Goal: Find specific page/section: Find specific page/section

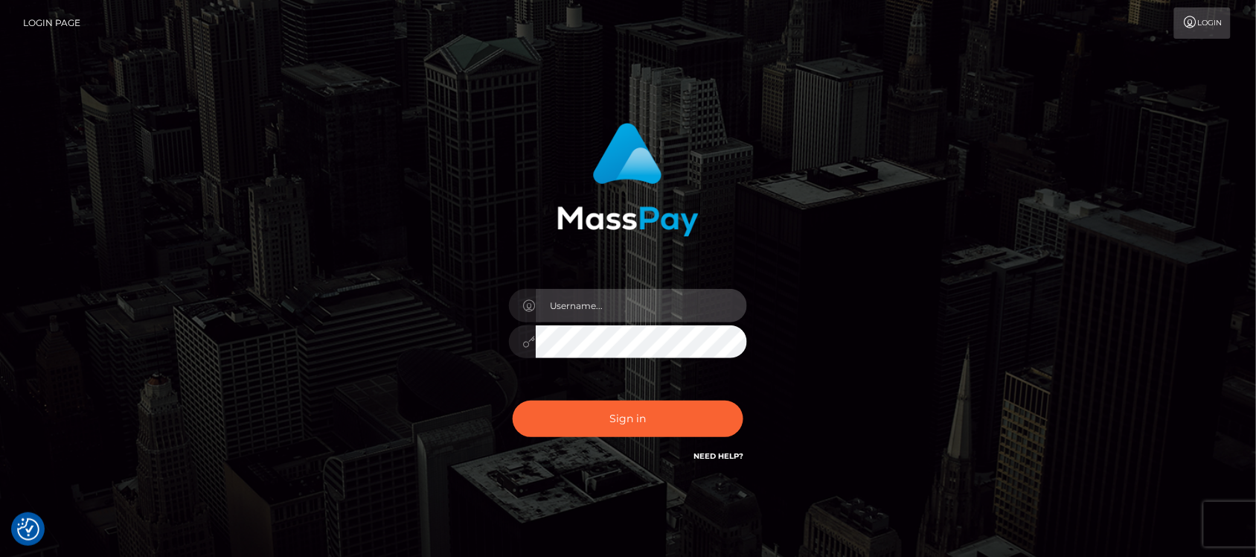
type input "hello.feetfinder"
click at [691, 310] on input "hello.feetfinder" at bounding box center [641, 305] width 211 height 33
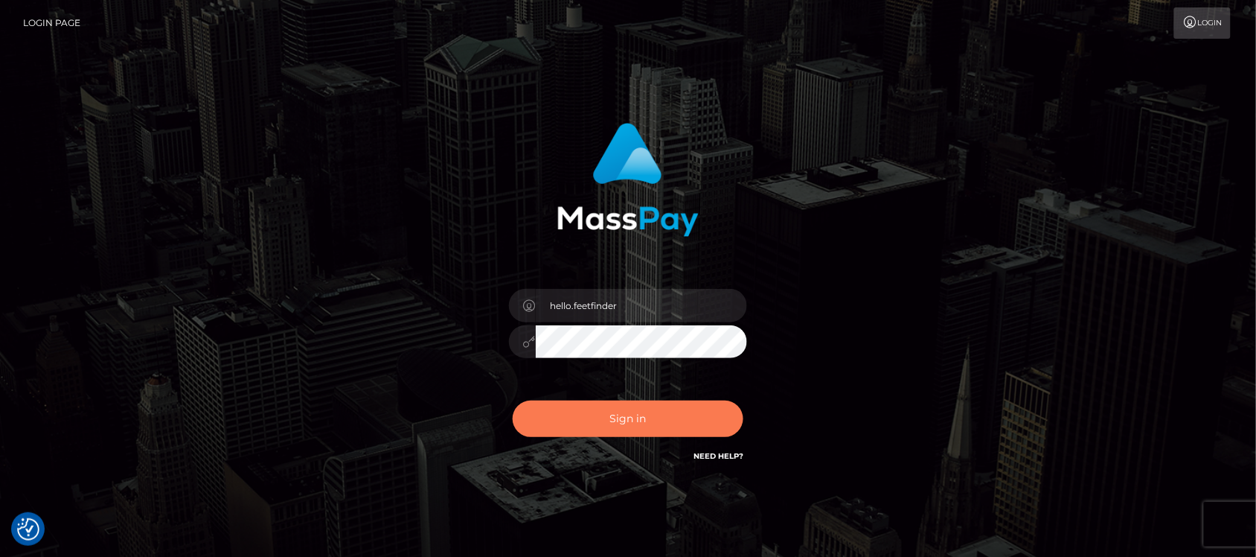
click at [697, 415] on button "Sign in" at bounding box center [628, 418] width 231 height 36
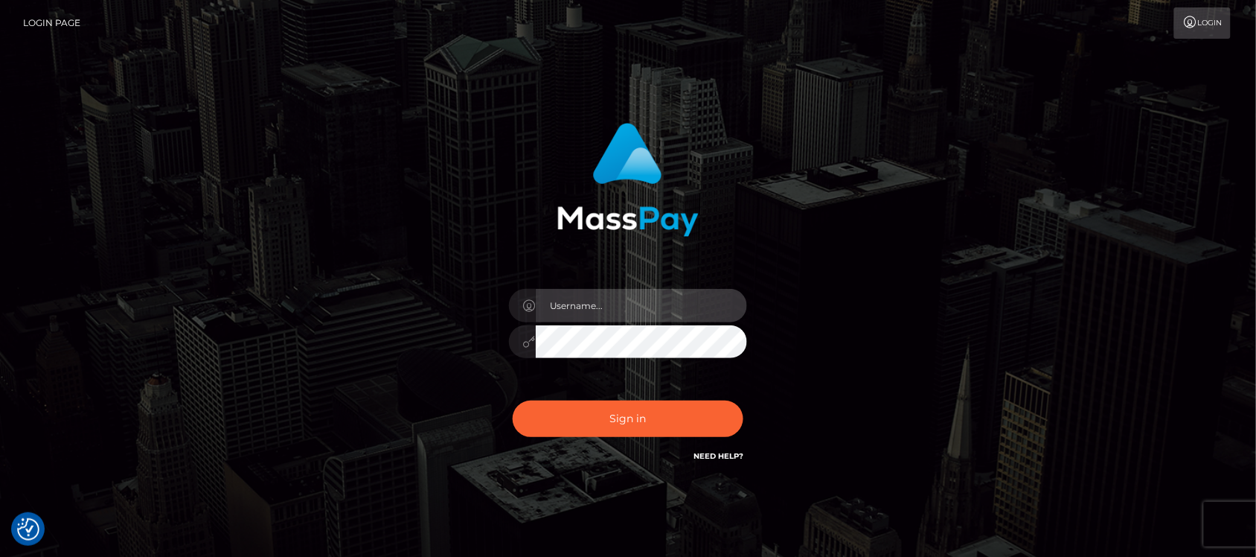
type input "hello.feetfinder"
click at [650, 306] on input "hello.feetfinder" at bounding box center [641, 305] width 211 height 33
click at [685, 309] on input "hello.feetfinder" at bounding box center [641, 305] width 211 height 33
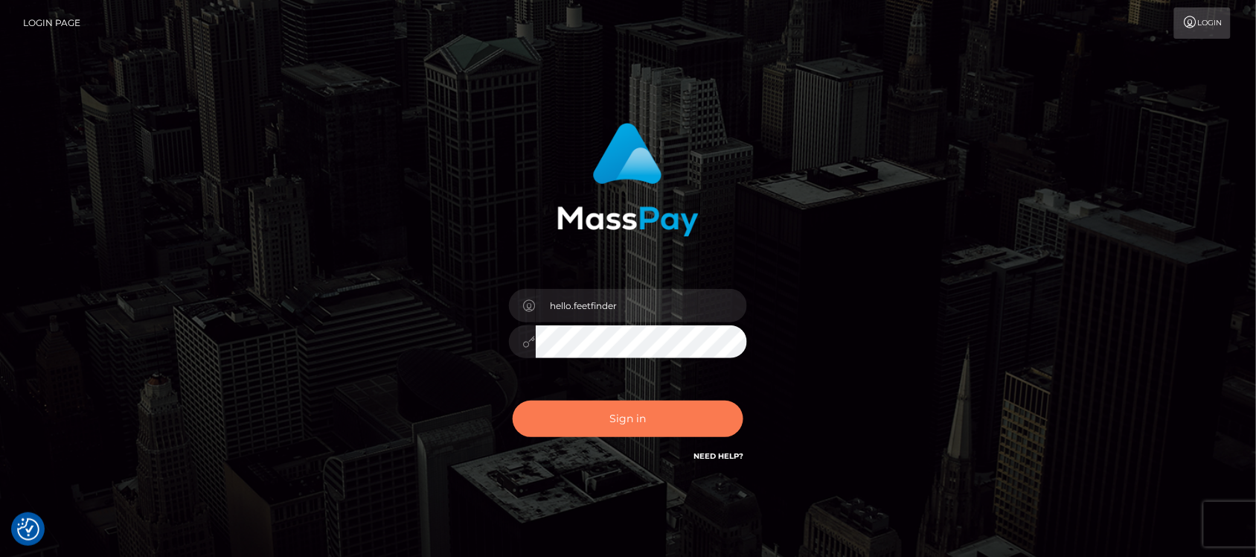
click at [646, 415] on button "Sign in" at bounding box center [628, 418] width 231 height 36
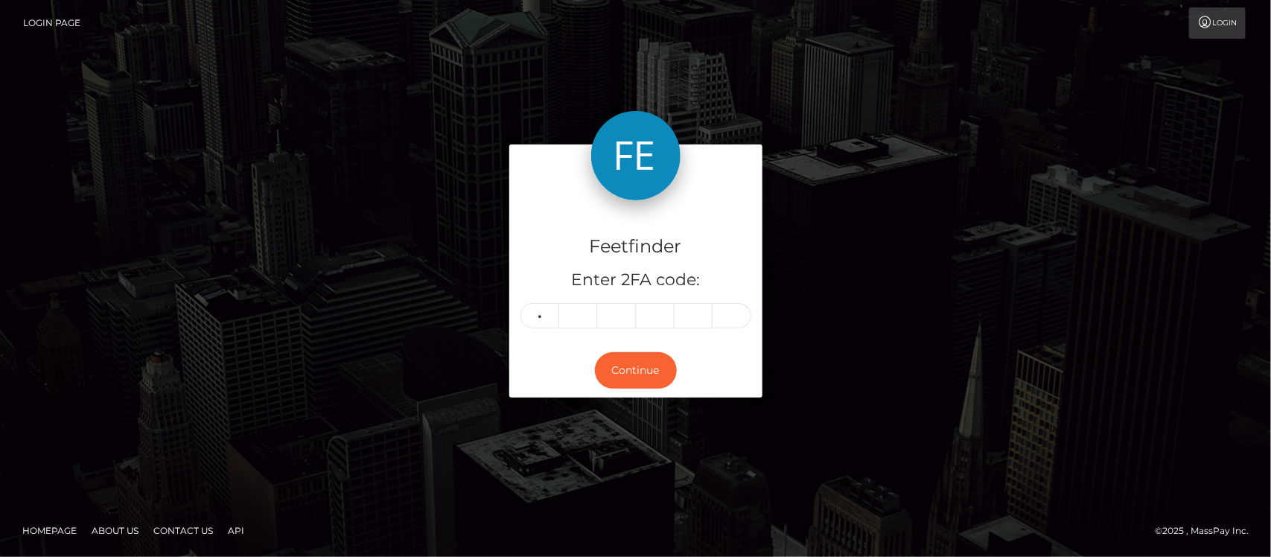
type input "7"
type input "8"
type input "7"
type input "8"
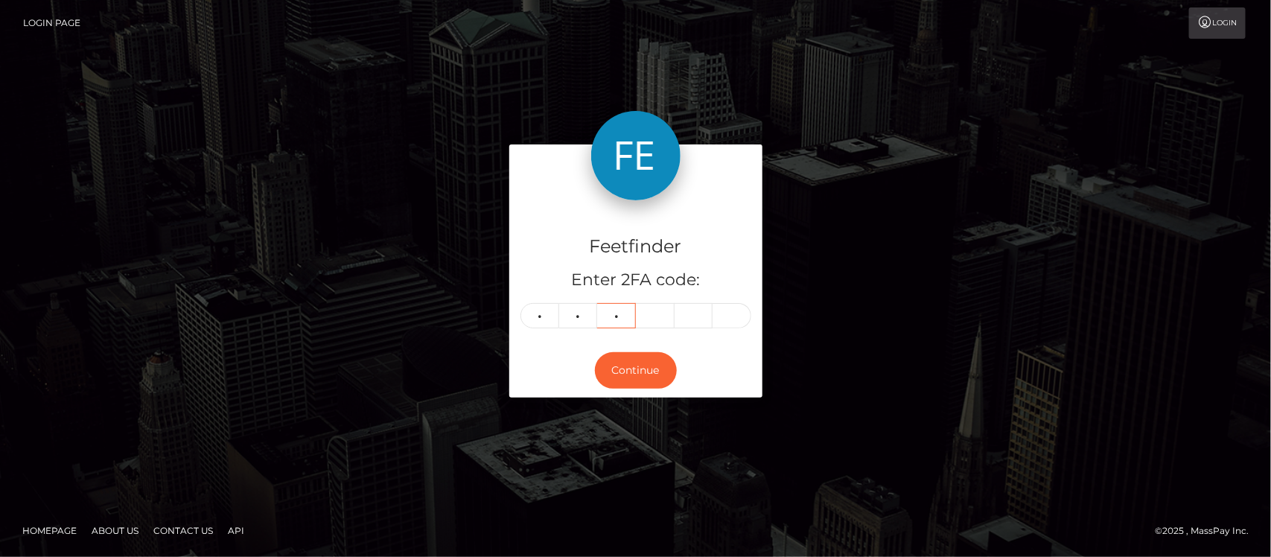
type input "2"
type input "7"
type input "0"
type input "7"
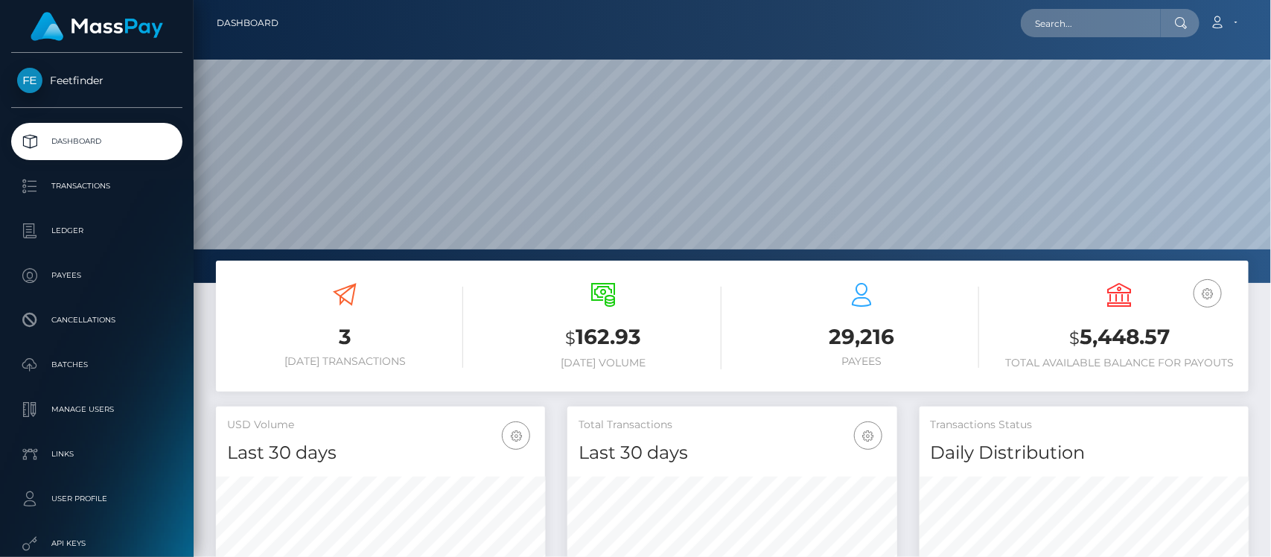
scroll to position [263, 329]
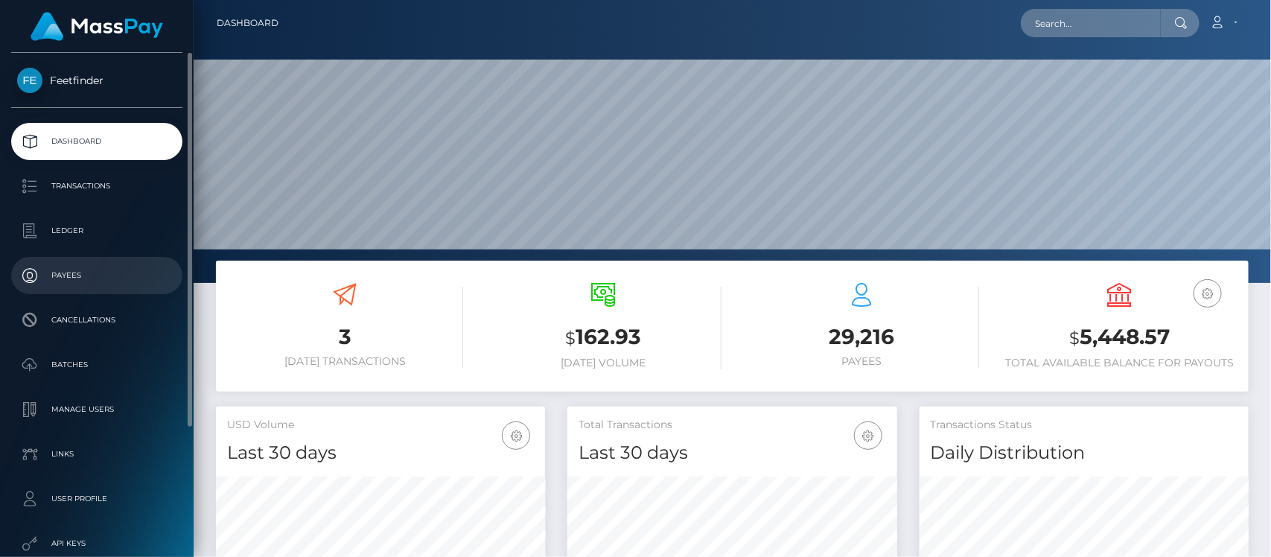
click at [61, 280] on p "Payees" at bounding box center [96, 275] width 159 height 22
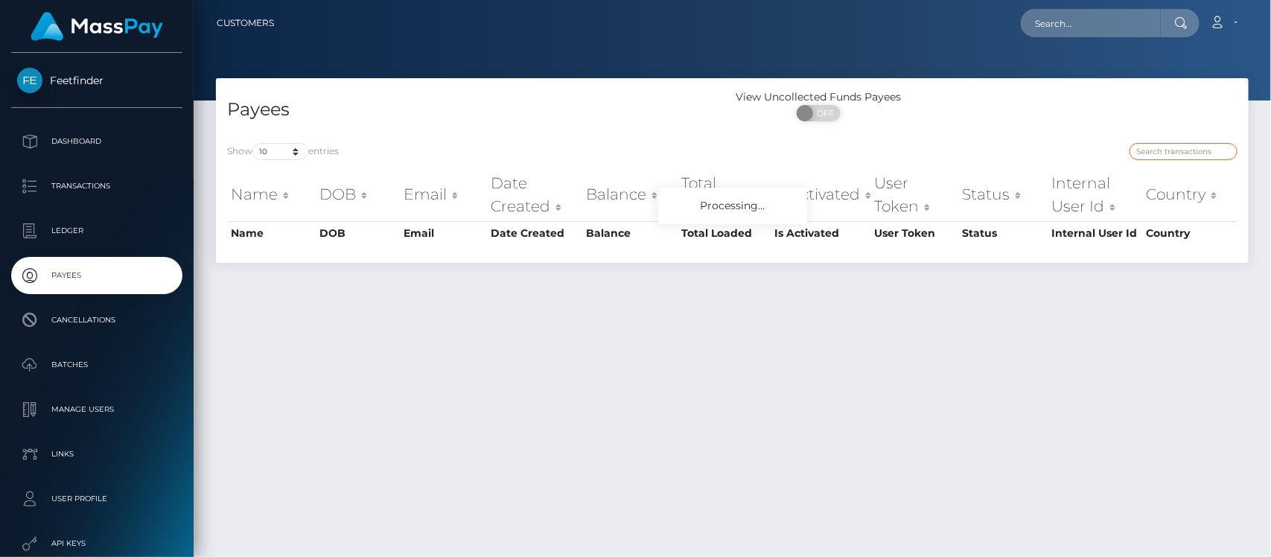
click at [1178, 156] on input "search" at bounding box center [1183, 151] width 108 height 17
paste input "f843629c-79e3-11f0-9703-0266f44cc279"
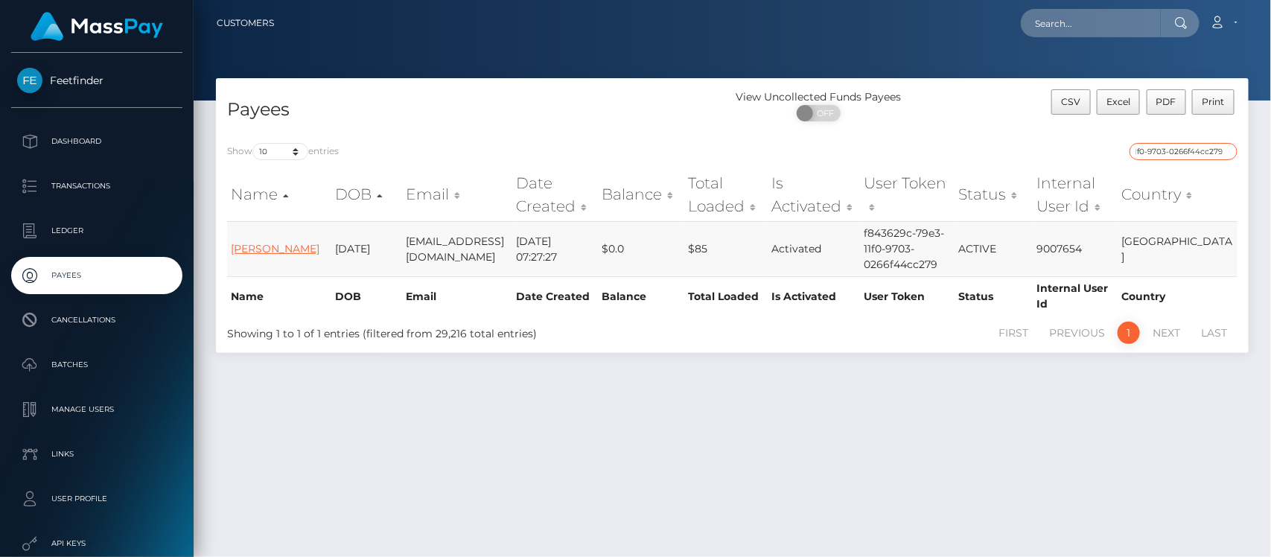
type input "f843629c-79e3-11f0-9703-0266f44cc279"
click at [269, 242] on link "[PERSON_NAME]" at bounding box center [275, 248] width 89 height 13
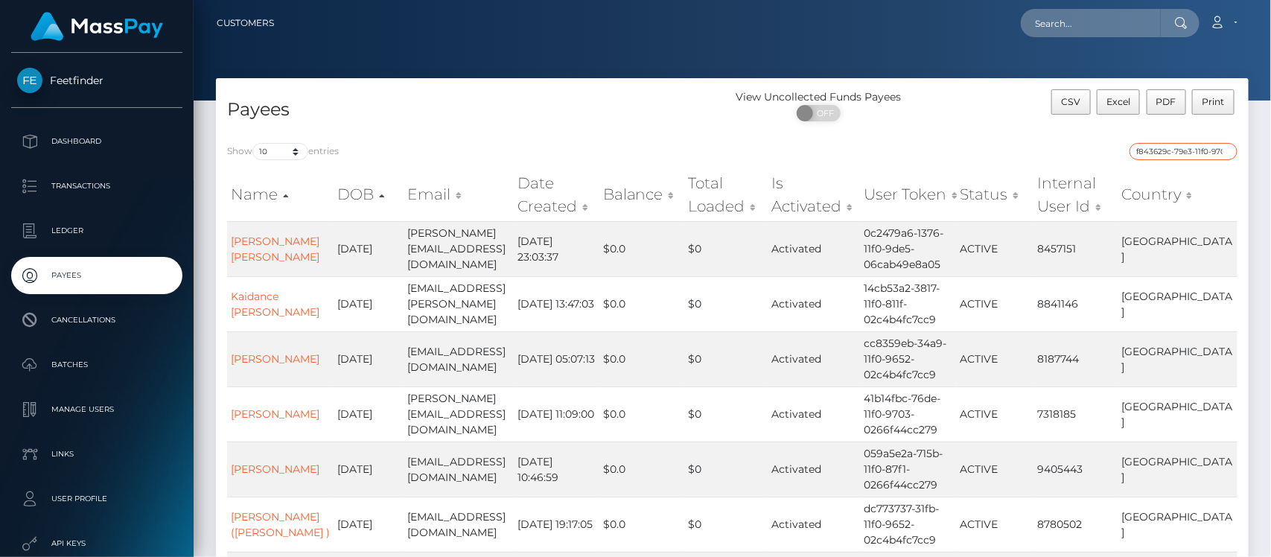
click at [1174, 150] on input "f843629c-79e3-11f0-9703-0266f44cc279" at bounding box center [1183, 151] width 108 height 17
click at [1192, 145] on input "f843629c-79e3-11f0-9703-0266f44cc279" at bounding box center [1183, 151] width 108 height 17
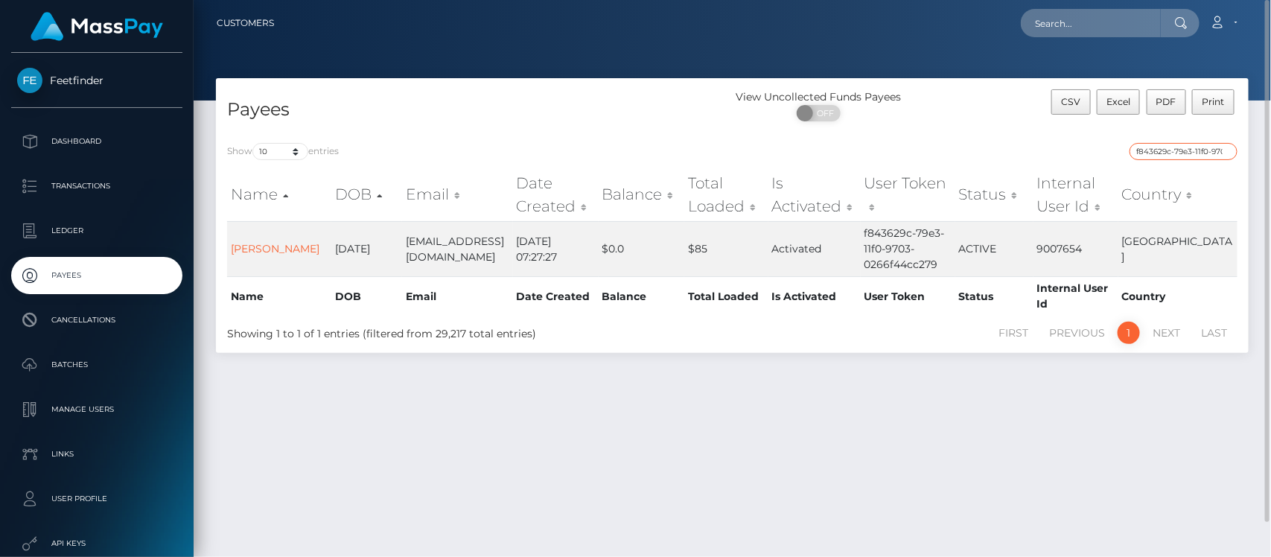
scroll to position [38, 0]
